Goal: Information Seeking & Learning: Check status

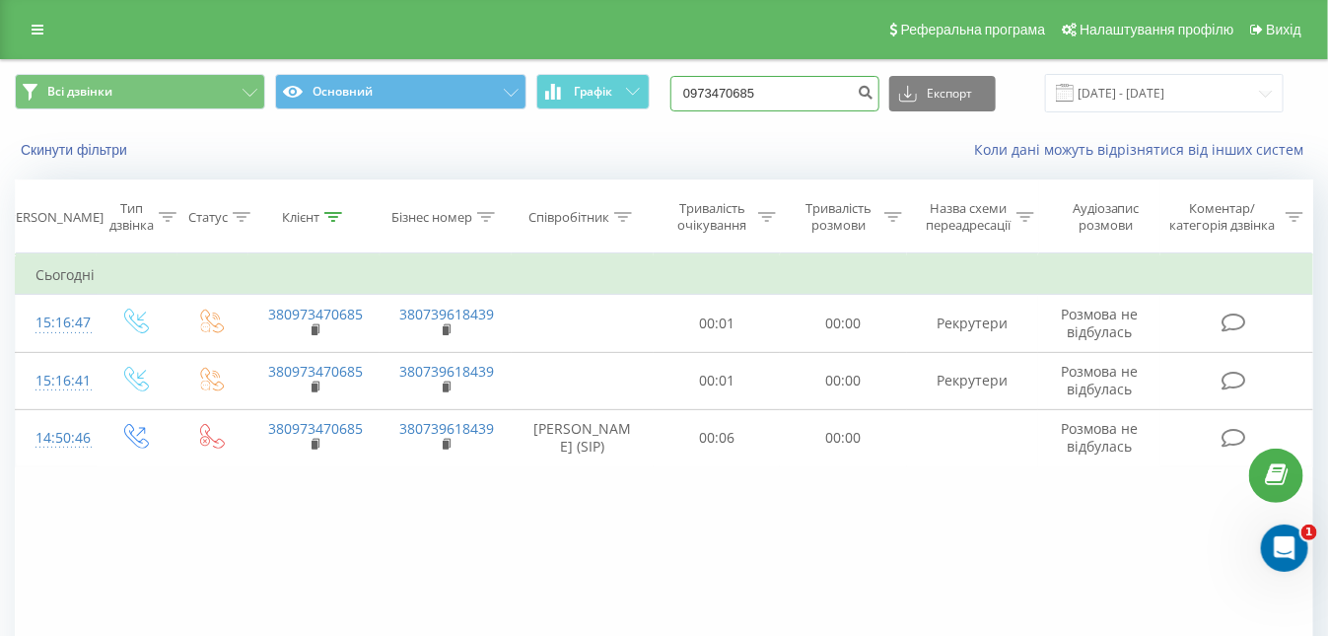
drag, startPoint x: 0, startPoint y: 0, endPoint x: 717, endPoint y: 97, distance: 723.2
click at [678, 95] on input "0973470685" at bounding box center [774, 93] width 209 height 35
paste input "+38 (066) 005-28-88"
click at [810, 90] on input "+38 (066) 005-28-88" at bounding box center [774, 93] width 209 height 35
click at [791, 90] on input "+38 (066) 005-2888" at bounding box center [774, 93] width 209 height 35
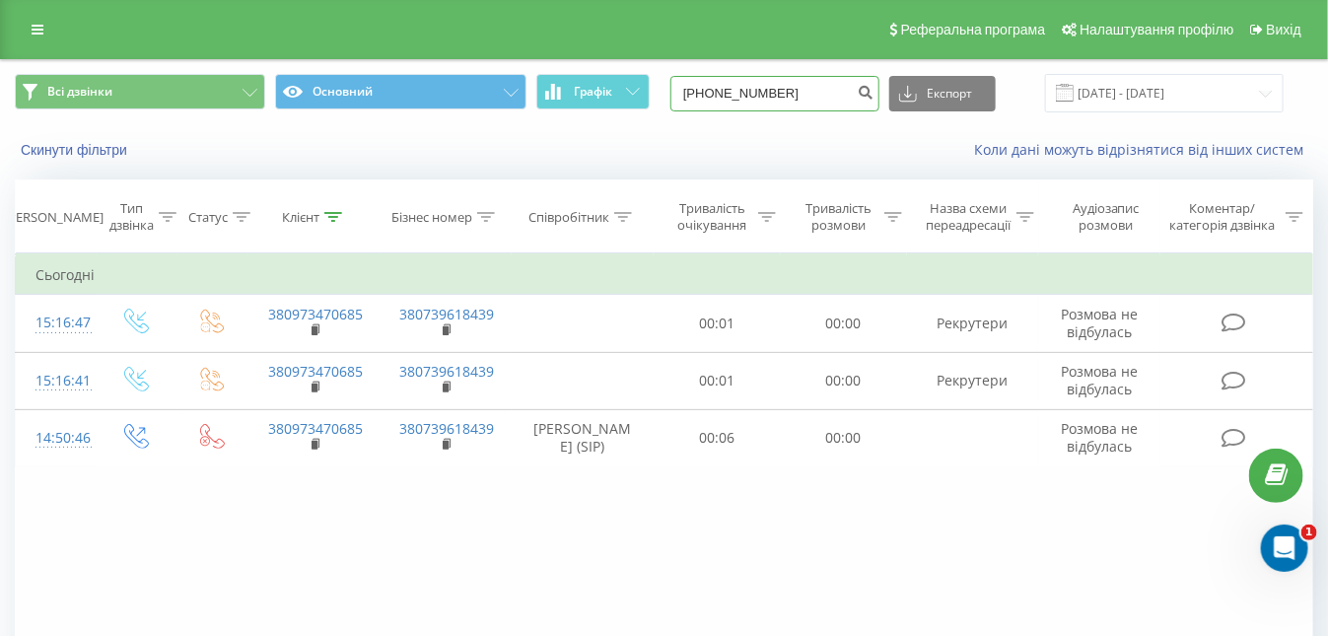
click at [766, 94] on input "+38 (066) 0052888" at bounding box center [774, 93] width 209 height 35
click at [739, 93] on input "+38 (0660052888" at bounding box center [774, 93] width 209 height 35
type input "0660052888"
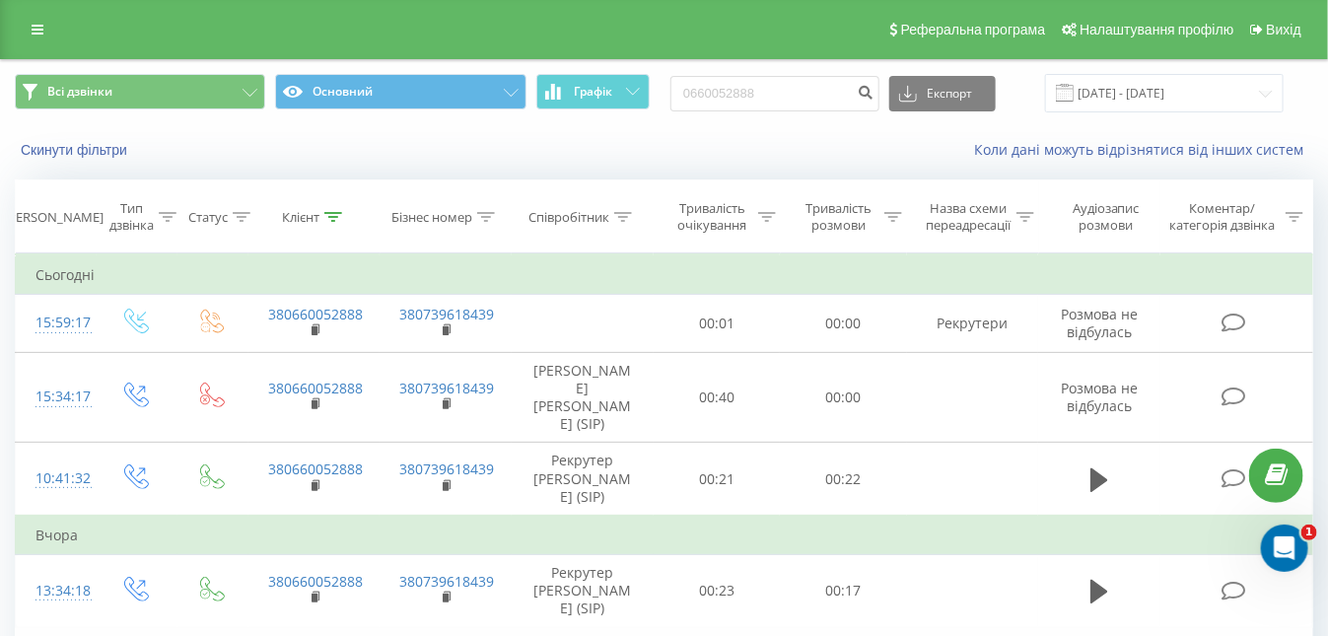
click at [303, 156] on div "Скинути фільтри" at bounding box center [249, 150] width 497 height 20
drag, startPoint x: 812, startPoint y: 98, endPoint x: 656, endPoint y: 96, distance: 156.8
click at [670, 96] on input "0660052888" at bounding box center [774, 93] width 209 height 35
paste input "+38 (098) 460-20-02"
click at [811, 86] on input "+38 (098) 460-20-02" at bounding box center [774, 93] width 209 height 35
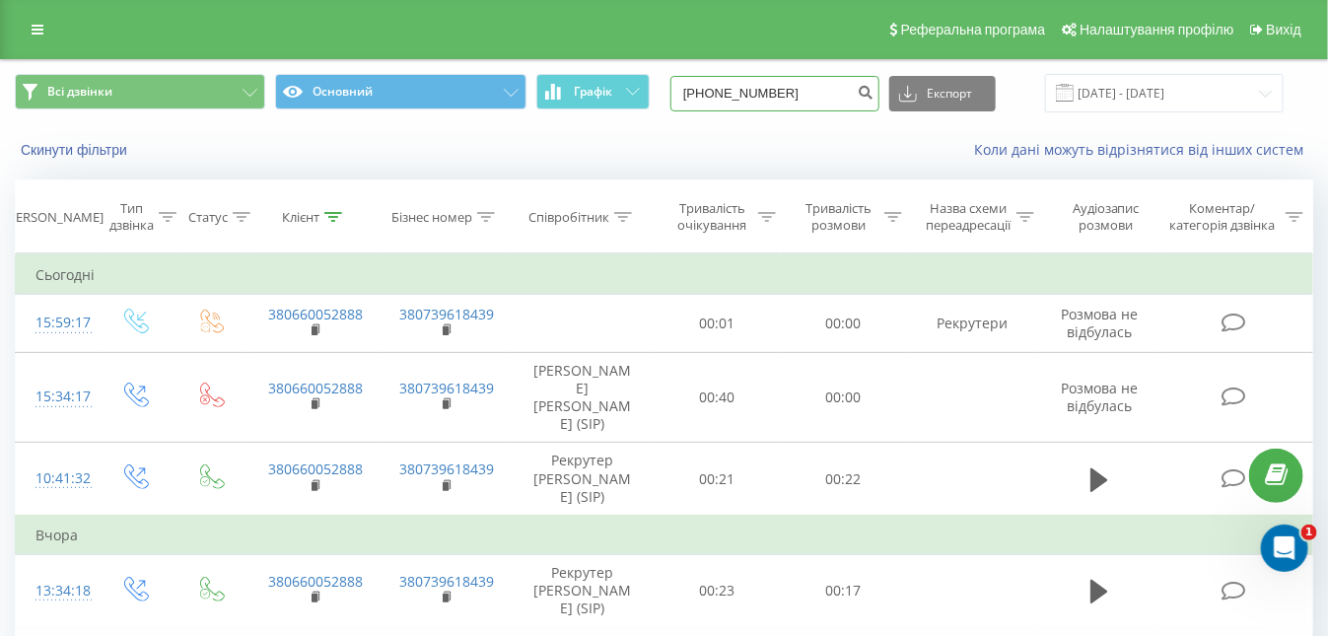
click at [791, 96] on input "+38 (098) 460-2002" at bounding box center [774, 93] width 209 height 35
click at [766, 92] on input "+38 (098) 4602002" at bounding box center [774, 93] width 209 height 35
click at [737, 92] on input "+38 (0984602002" at bounding box center [774, 93] width 209 height 35
type input "0984602002"
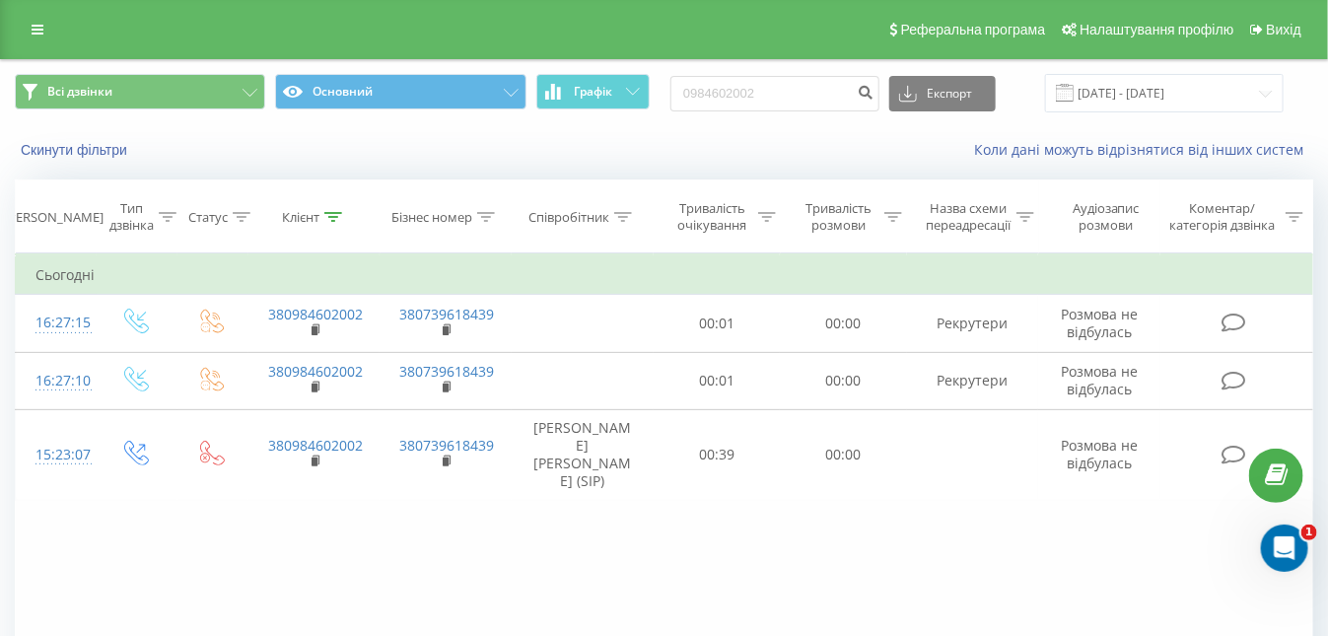
click at [386, 567] on div "Фільтрувати за умовою Дорівнює Введіть значення Скасувати OK Фільтрувати за умо…" at bounding box center [664, 475] width 1298 height 444
drag, startPoint x: 794, startPoint y: 94, endPoint x: 733, endPoint y: 100, distance: 60.4
click at [679, 95] on input "0984602002" at bounding box center [774, 93] width 209 height 35
paste input "[PHONE_NUMBER]"
click at [813, 87] on input "[PHONE_NUMBER]" at bounding box center [774, 93] width 209 height 35
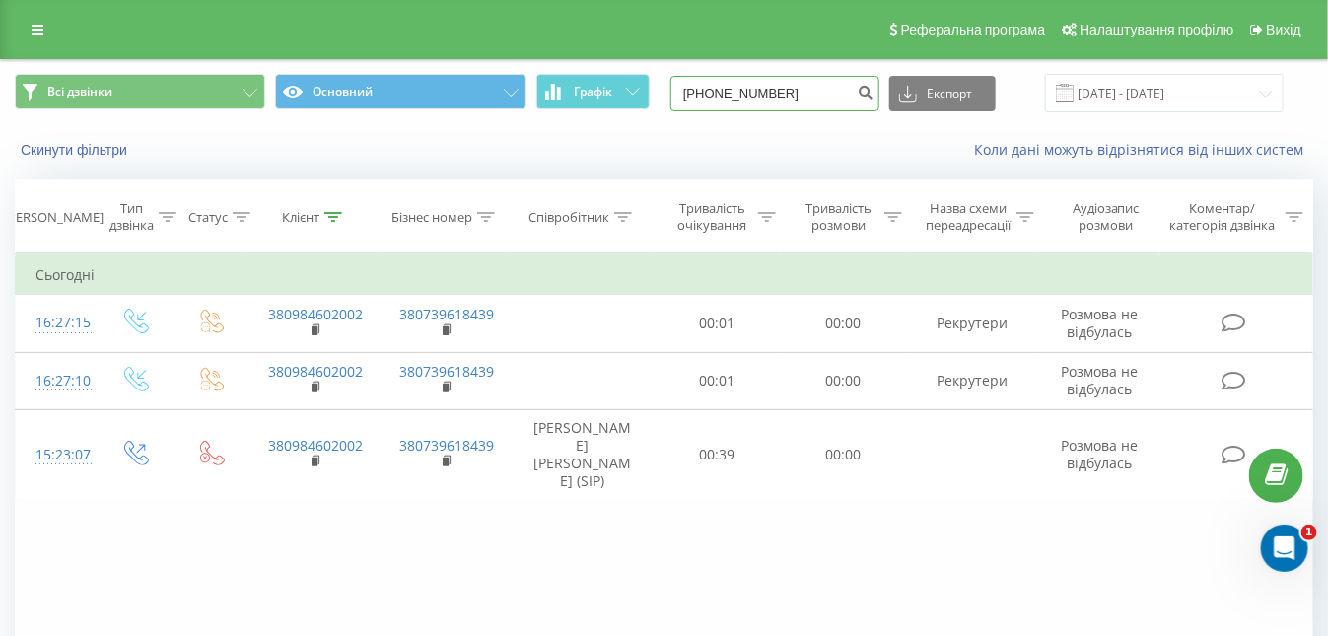
click at [792, 92] on input "[PHONE_NUMBER]" at bounding box center [774, 93] width 209 height 35
click at [768, 90] on input "+38 (050) 1577854" at bounding box center [774, 93] width 209 height 35
click at [735, 94] on input "+38 (0501577854" at bounding box center [774, 93] width 209 height 35
type input "0501577854"
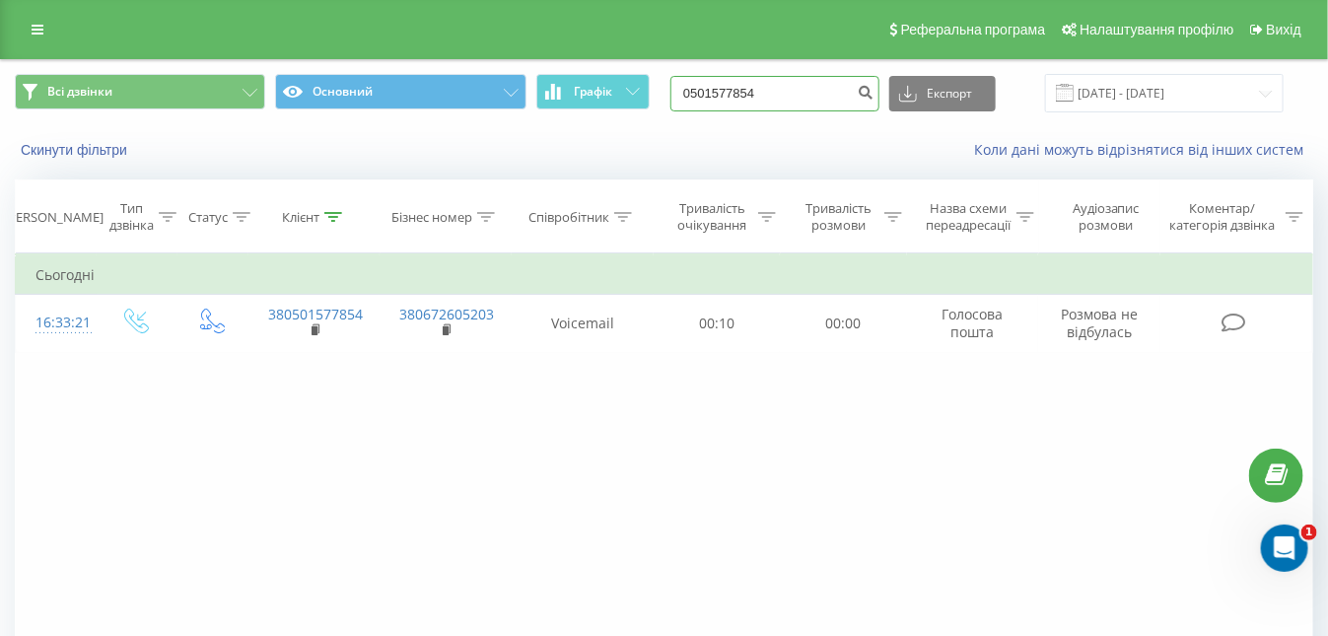
drag, startPoint x: 816, startPoint y: 94, endPoint x: 627, endPoint y: 108, distance: 189.9
click at [670, 108] on input "0501577854" at bounding box center [774, 93] width 209 height 35
paste input "+38 (097) 994-50-59"
click at [811, 96] on input "+38 (097) 994-50-59" at bounding box center [774, 93] width 209 height 35
click at [791, 89] on input "+38 (097) 994-5059" at bounding box center [774, 93] width 209 height 35
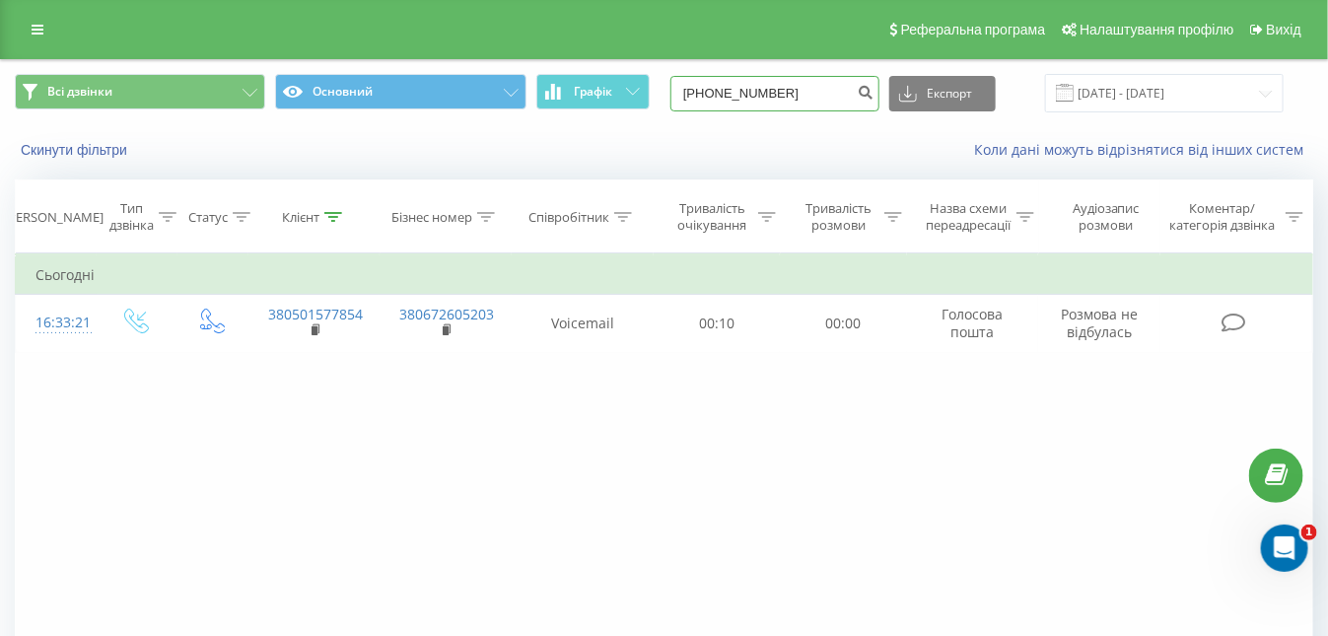
click at [765, 95] on input "+38 (097) 9945059" at bounding box center [774, 93] width 209 height 35
click at [733, 97] on input "+38 (0979945059" at bounding box center [774, 93] width 209 height 35
click at [739, 100] on input "+38 (0979945059" at bounding box center [774, 93] width 209 height 35
type input "0979945059"
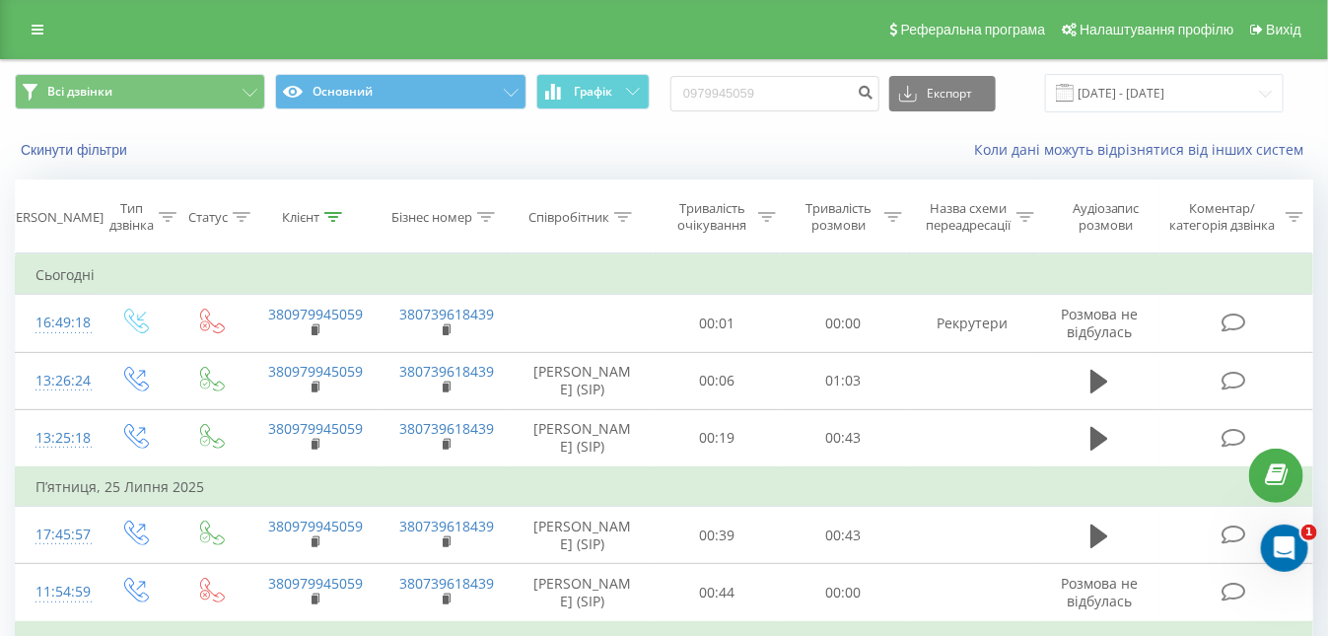
click at [340, 139] on div "Скинути фільтри Коли дані можуть відрізнятися вiд інших систем" at bounding box center [664, 149] width 1326 height 47
